Goal: Complete application form: Complete application form

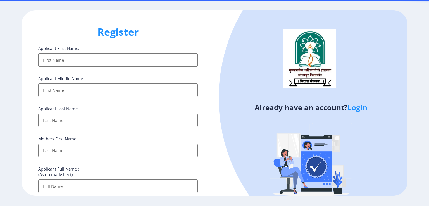
select select
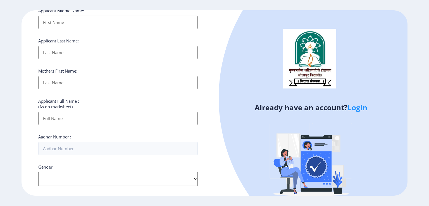
scroll to position [84, 0]
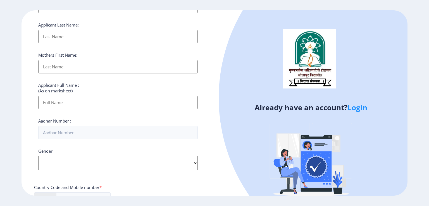
click at [360, 109] on link "Login" at bounding box center [357, 107] width 20 height 10
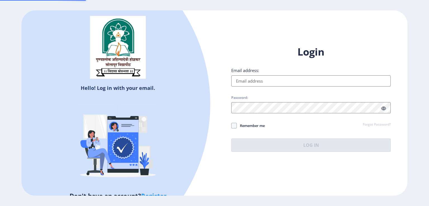
type input "[EMAIL_ADDRESS][DOMAIN_NAME]"
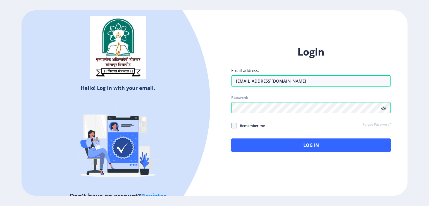
click at [253, 125] on span "Remember me" at bounding box center [251, 125] width 28 height 7
click at [231, 125] on input "Remember me" at bounding box center [231, 125] width 0 height 0
checkbox input "true"
click at [385, 108] on icon at bounding box center [383, 108] width 5 height 4
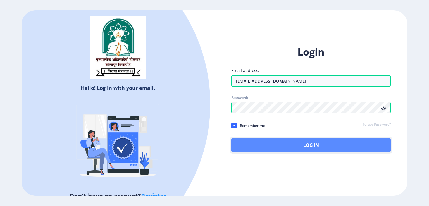
click at [277, 145] on button "Log In" at bounding box center [310, 144] width 159 height 13
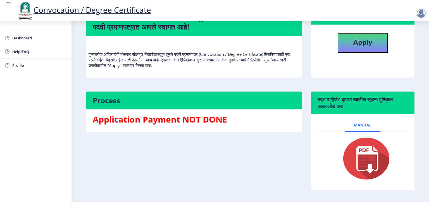
scroll to position [56, 0]
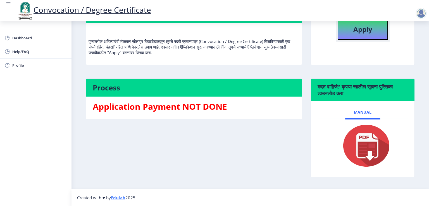
click at [361, 34] on b "Apply" at bounding box center [362, 29] width 19 height 9
select select
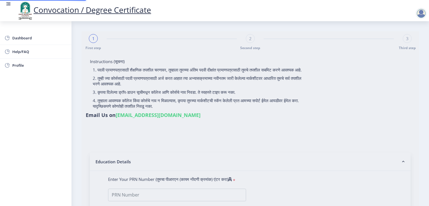
type input "[PERSON_NAME]"
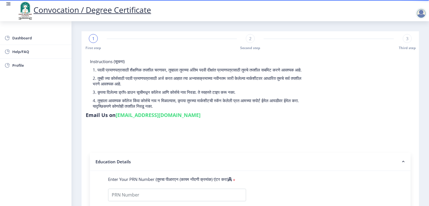
click at [247, 40] on div "2" at bounding box center [250, 38] width 9 height 9
select select
click at [251, 40] on rect at bounding box center [250, 39] width 6 height 6
select select
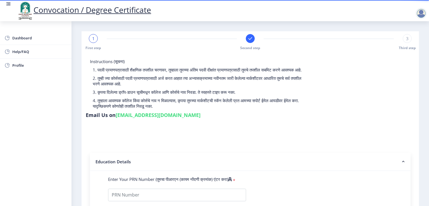
select select
click at [95, 41] on div "1" at bounding box center [93, 38] width 9 height 9
click at [94, 42] on div "1" at bounding box center [93, 38] width 9 height 9
click at [246, 38] on div at bounding box center [250, 38] width 9 height 9
select select
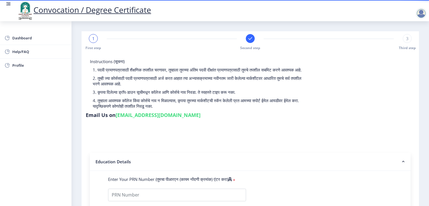
select select
click at [249, 40] on icon at bounding box center [250, 38] width 4 height 3
select select
click at [95, 42] on div "1" at bounding box center [93, 38] width 9 height 9
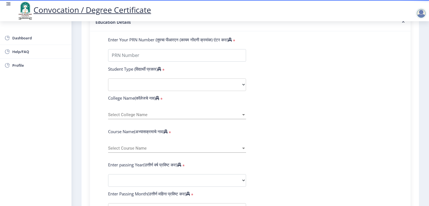
scroll to position [112, 0]
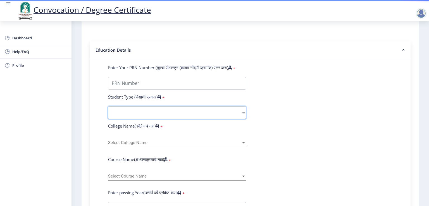
click at [144, 107] on select "Select Student Type Regular External" at bounding box center [177, 112] width 138 height 13
select select "Regular"
click at [108, 106] on select "Select Student Type Regular External" at bounding box center [177, 112] width 138 height 13
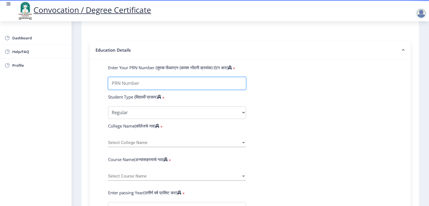
click at [147, 79] on input "Enter Your PRN Number (तुमचा पीआरएन (कायम नोंदणी क्रमांक) एंटर करा)" at bounding box center [177, 83] width 138 height 13
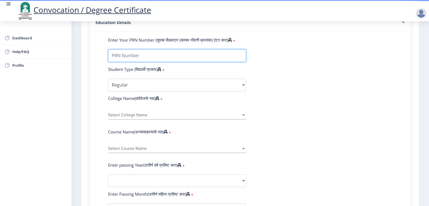
scroll to position [140, 0]
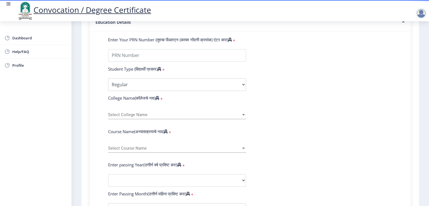
click at [138, 114] on div "Select College Name Select College Name" at bounding box center [177, 113] width 138 height 12
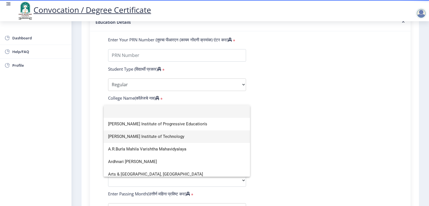
type input "s"
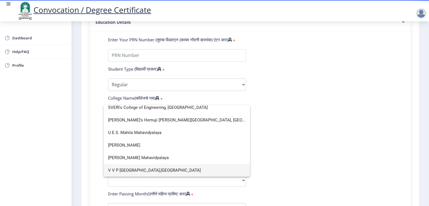
scroll to position [3, 0]
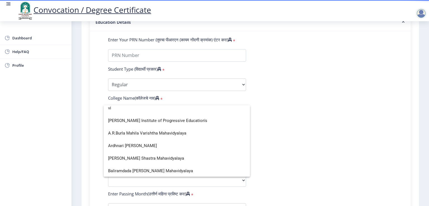
type input "v"
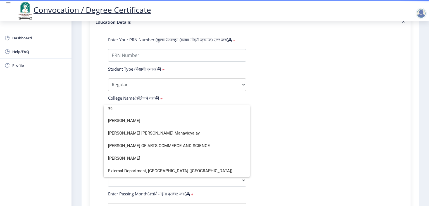
type input "s"
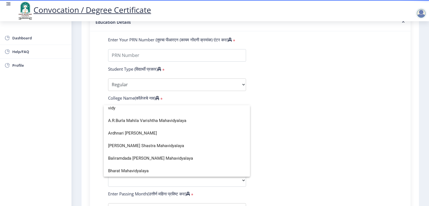
scroll to position [406, 0]
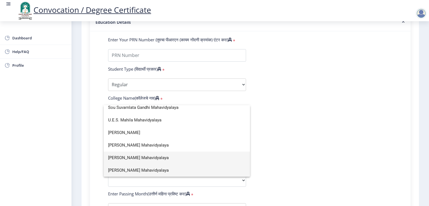
type input "vidy"
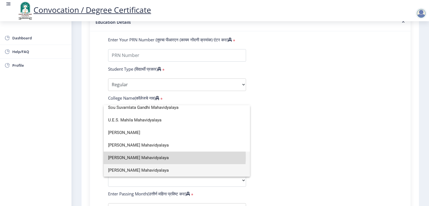
click at [142, 157] on span "[PERSON_NAME] Mahavidyalaya" at bounding box center [176, 158] width 137 height 13
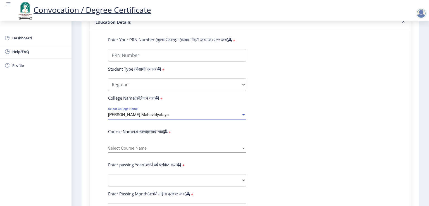
scroll to position [195, 0]
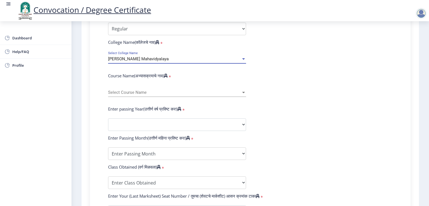
click at [137, 90] on span "Select Course Name" at bounding box center [174, 92] width 133 height 5
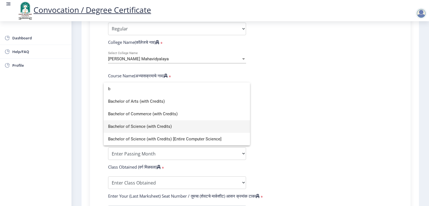
type input "b"
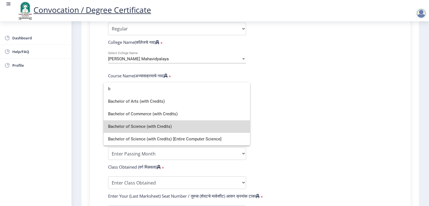
click at [155, 124] on span "Bachelor of Science (with Credits)" at bounding box center [176, 126] width 137 height 13
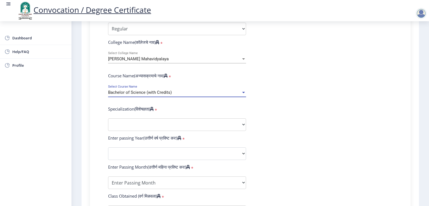
click at [174, 90] on div "Bachelor of Science (with Credits)" at bounding box center [174, 92] width 133 height 5
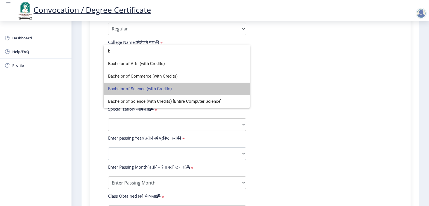
click at [174, 88] on span "Bachelor of Science (with Credits)" at bounding box center [176, 89] width 137 height 13
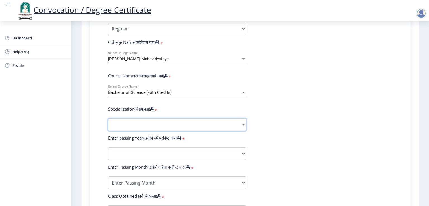
click at [163, 125] on select "Specialization Botany Chemistry Computer Science Electronics Geology Mathematic…" at bounding box center [177, 124] width 138 height 13
select select "Zoology"
click at [108, 118] on select "Specialization Botany Chemistry Computer Science Electronics Geology Mathematic…" at bounding box center [177, 124] width 138 height 13
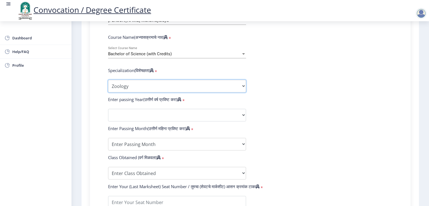
scroll to position [251, 0]
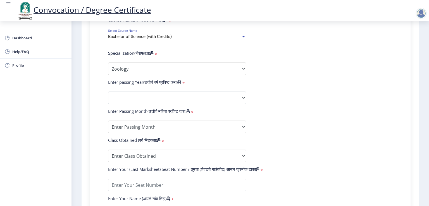
click at [170, 34] on span "Bachelor of Science (with Credits)" at bounding box center [140, 36] width 64 height 5
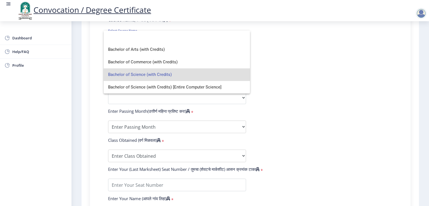
click at [279, 76] on div at bounding box center [214, 103] width 429 height 206
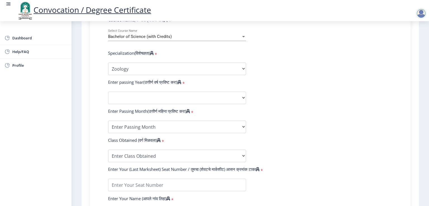
click at [163, 34] on span "Bachelor of Science (with Credits)" at bounding box center [140, 36] width 64 height 5
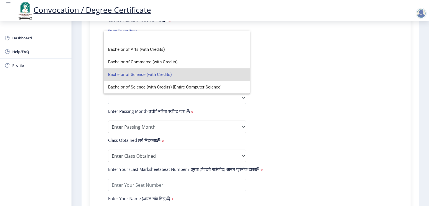
click at [187, 73] on span "Bachelor of Science (with Credits)" at bounding box center [176, 74] width 137 height 13
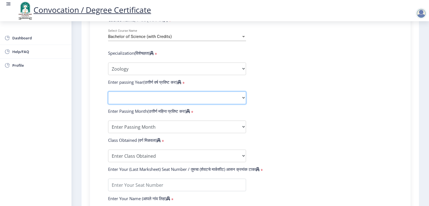
click at [164, 92] on select "2025 2024 2023 2022 2021 2020 2019 2018 2017 2016 2015 2014 2013 2012 2011 2010…" at bounding box center [177, 98] width 138 height 13
select select "2020"
click at [108, 92] on select "2025 2024 2023 2022 2021 2020 2019 2018 2017 2016 2015 2014 2013 2012 2011 2010…" at bounding box center [177, 98] width 138 height 13
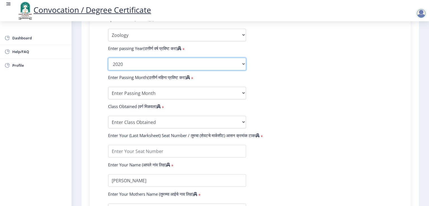
scroll to position [307, 0]
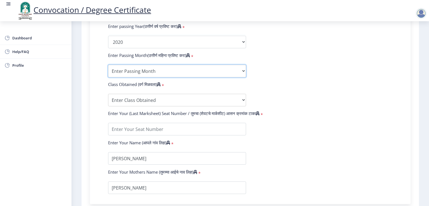
click at [162, 65] on select "Enter Passing Month March April May October November December" at bounding box center [177, 71] width 138 height 13
select select "March"
click at [108, 65] on select "Enter Passing Month March April May October November December" at bounding box center [177, 71] width 138 height 13
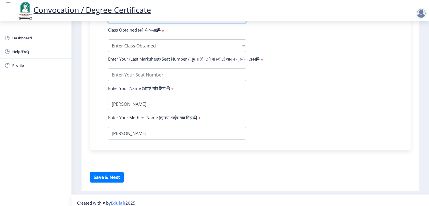
scroll to position [363, 0]
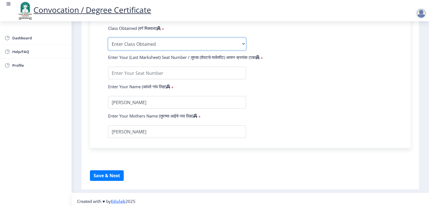
click at [148, 38] on select "Enter Class Obtained FIRST CLASS WITH DISTINCTION FIRST CLASS HIGHER SECOND CLA…" at bounding box center [177, 44] width 138 height 13
select select "SECOND CLASS"
click at [108, 38] on select "Enter Class Obtained FIRST CLASS WITH DISTINCTION FIRST CLASS HIGHER SECOND CLA…" at bounding box center [177, 44] width 138 height 13
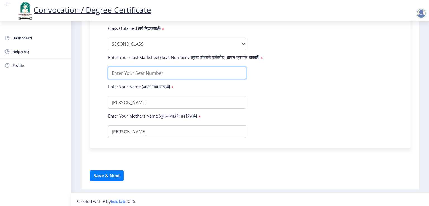
click at [145, 74] on input "textarea" at bounding box center [177, 73] width 138 height 13
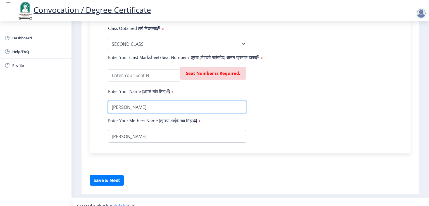
click at [150, 101] on input "textarea" at bounding box center [177, 107] width 138 height 13
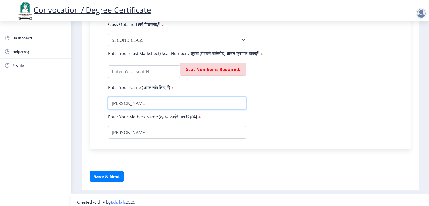
scroll to position [368, 0]
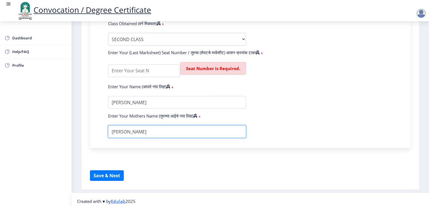
click at [155, 133] on input "textarea" at bounding box center [177, 131] width 138 height 13
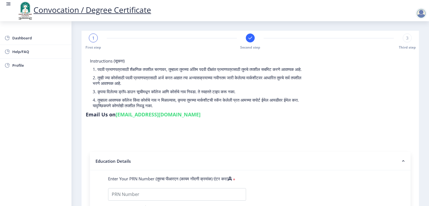
scroll to position [0, 0]
click at [419, 11] on div at bounding box center [420, 13] width 11 height 11
click at [399, 43] on span "Log out" at bounding box center [407, 43] width 36 height 7
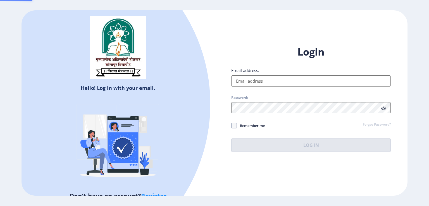
type input "[EMAIL_ADDRESS][DOMAIN_NAME]"
